Goal: Task Accomplishment & Management: Use online tool/utility

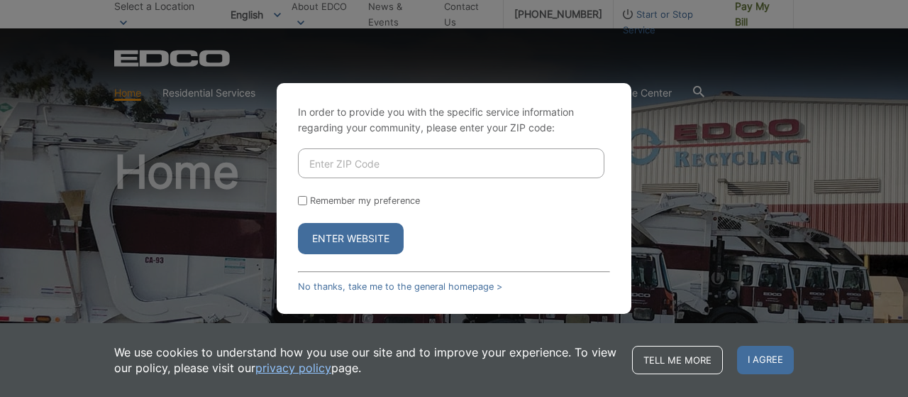
click at [343, 292] on div "In order to provide you with the specific service information regarding your co…" at bounding box center [454, 198] width 355 height 231
click at [345, 289] on link "No thanks, take me to the general homepage >" at bounding box center [400, 286] width 204 height 11
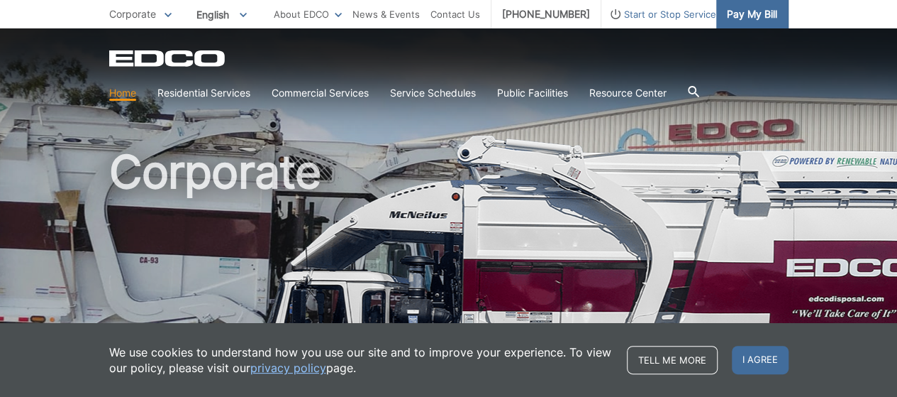
click at [729, 17] on span "Pay My Bill" at bounding box center [752, 14] width 50 height 16
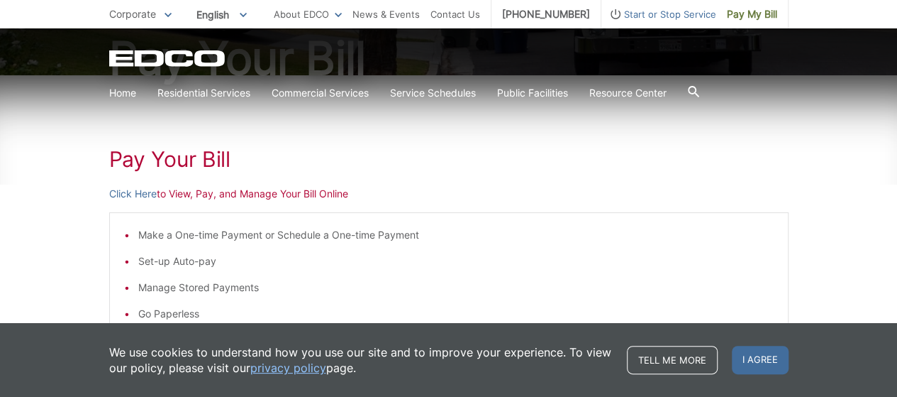
scroll to position [213, 0]
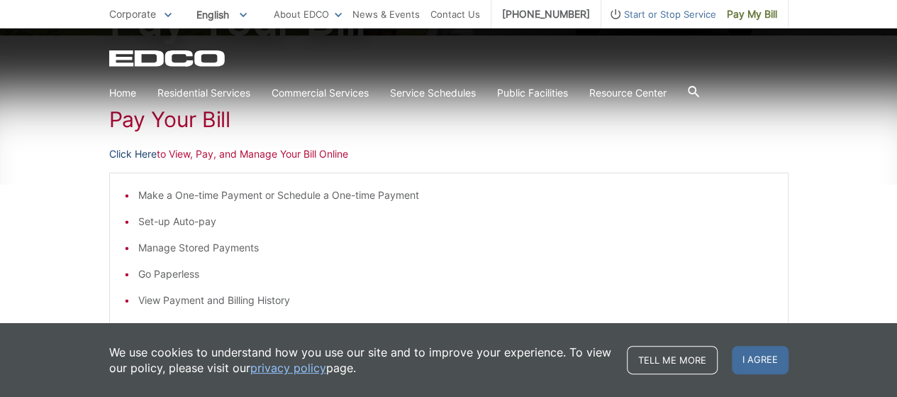
click at [145, 153] on link "Click Here" at bounding box center [133, 154] width 48 height 16
